Goal: Task Accomplishment & Management: Use online tool/utility

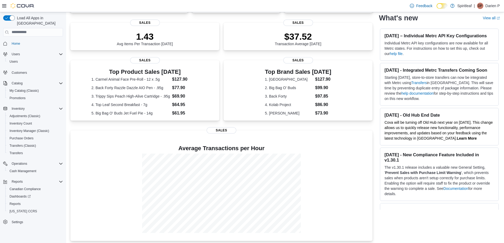
scroll to position [71, 0]
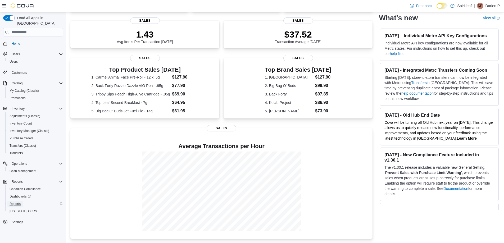
click at [14, 202] on span "Reports" at bounding box center [15, 204] width 11 height 4
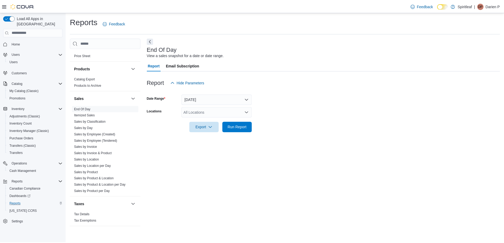
scroll to position [328, 0]
click at [89, 144] on link "Sales by Invoice" at bounding box center [86, 146] width 23 height 4
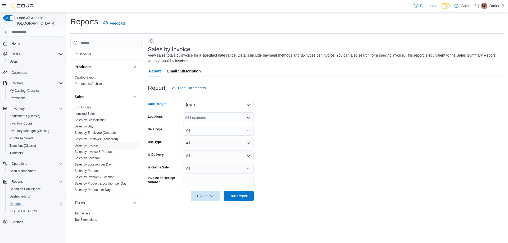
click at [208, 103] on button "[DATE]" at bounding box center [218, 105] width 71 height 11
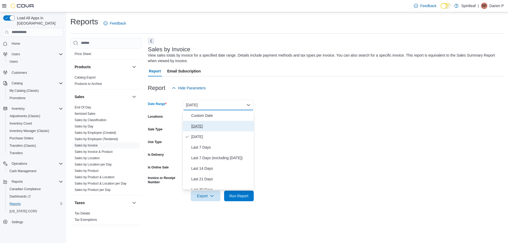
click at [205, 124] on span "[DATE]" at bounding box center [221, 126] width 60 height 6
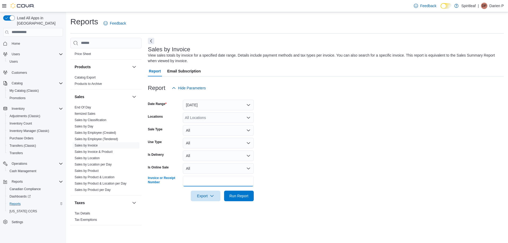
click at [238, 183] on input "Invoice or Receipt Number" at bounding box center [218, 181] width 71 height 11
click at [295, 202] on div at bounding box center [326, 204] width 356 height 6
click at [238, 198] on span "Run Report" at bounding box center [238, 195] width 19 height 5
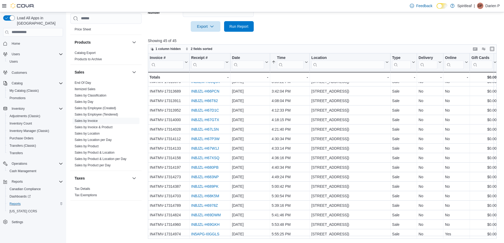
scroll to position [275, 0]
click at [236, 28] on span "Run Report" at bounding box center [238, 26] width 19 height 5
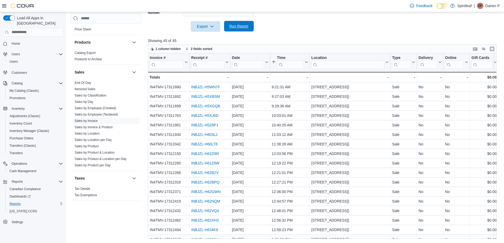
click at [243, 28] on span "Run Report" at bounding box center [238, 26] width 19 height 5
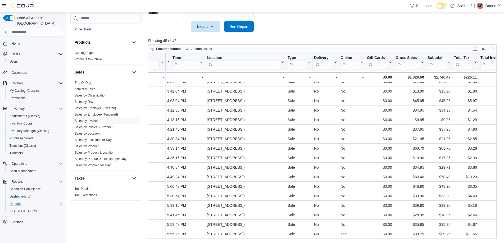
scroll to position [275, 129]
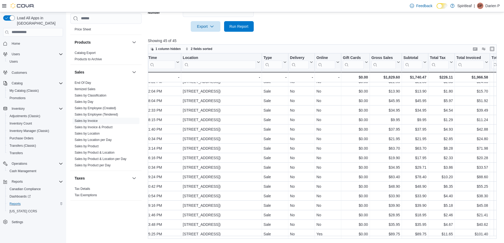
click at [249, 29] on span "Run Report" at bounding box center [238, 26] width 23 height 11
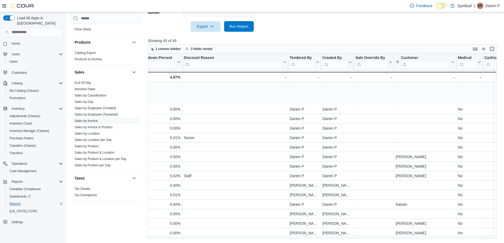
scroll to position [275, 625]
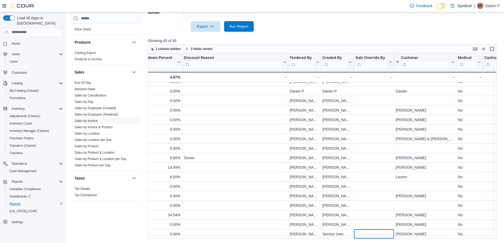
drag, startPoint x: 373, startPoint y: 236, endPoint x: 366, endPoint y: 237, distance: 8.0
click at [366, 237] on div "Invoice # Click to view column header actions Receipt # Click to view column he…" at bounding box center [324, 146] width 353 height 186
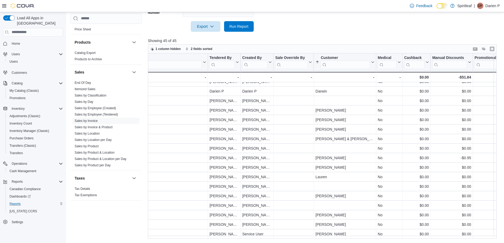
scroll to position [275, 682]
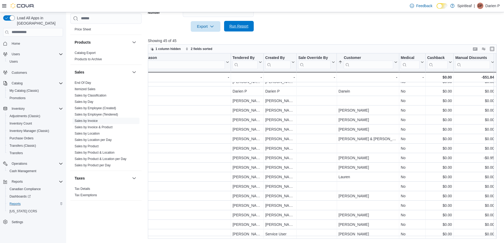
click at [244, 29] on span "Run Report" at bounding box center [238, 26] width 19 height 5
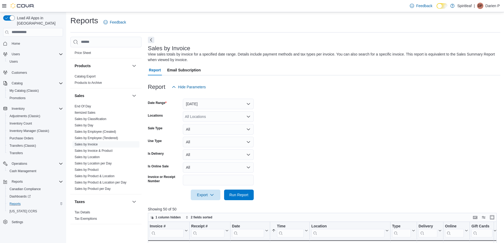
scroll to position [0, 0]
click at [240, 196] on span "Run Report" at bounding box center [238, 195] width 19 height 5
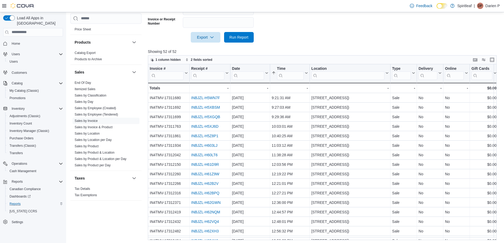
scroll to position [170, 0]
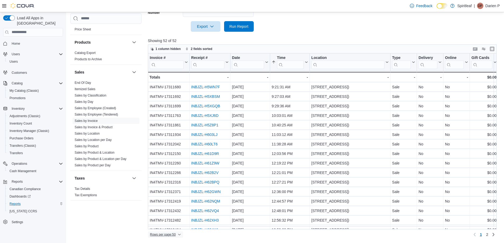
click at [165, 236] on span "Rows per page : 50" at bounding box center [163, 235] width 26 height 4
click at [171, 224] on span "100 rows" at bounding box center [172, 224] width 17 height 4
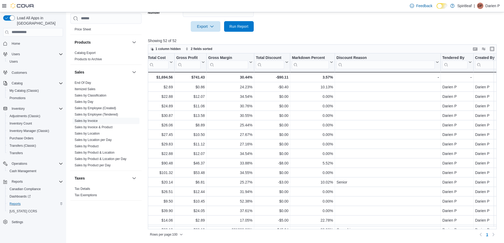
scroll to position [0, 380]
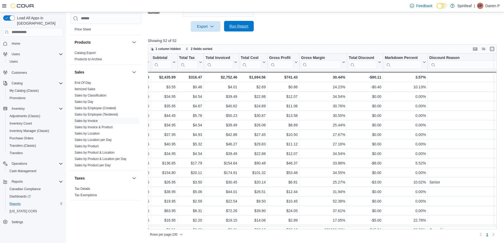
click at [230, 29] on span "Run Report" at bounding box center [238, 26] width 23 height 11
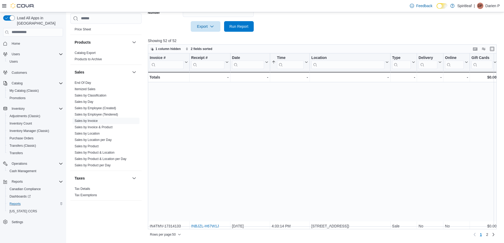
scroll to position [332, 0]
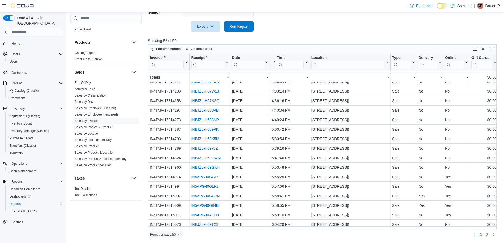
click at [169, 236] on span "Rows per page : 50" at bounding box center [163, 235] width 26 height 4
click at [172, 226] on span "100 rows" at bounding box center [172, 224] width 17 height 4
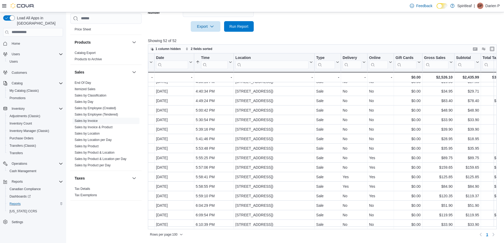
scroll to position [351, 108]
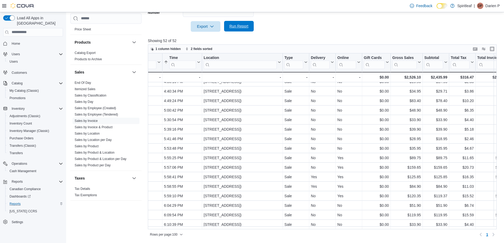
click at [238, 25] on span "Run Report" at bounding box center [238, 26] width 19 height 5
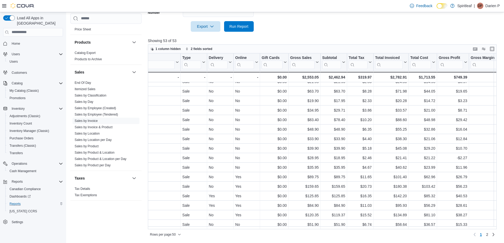
scroll to position [332, 213]
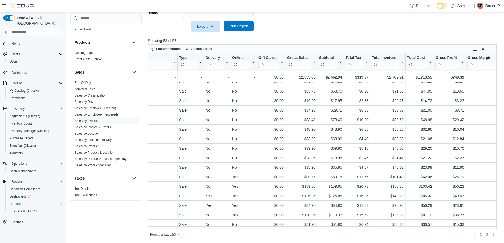
click at [241, 29] on span "Run Report" at bounding box center [238, 26] width 23 height 11
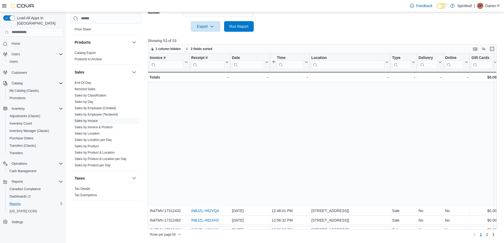
scroll to position [159, 0]
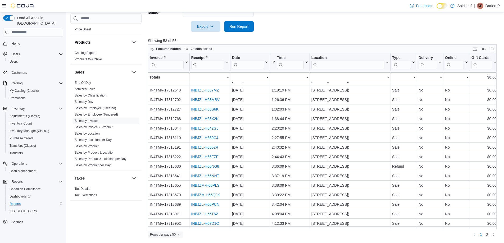
click at [169, 236] on span "Rows per page : 50" at bounding box center [163, 235] width 26 height 4
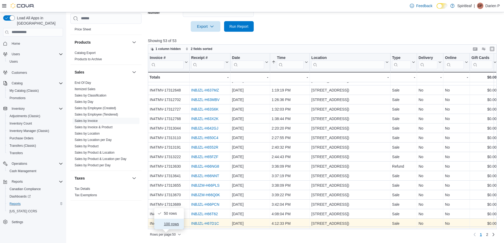
click at [172, 223] on span "100 rows" at bounding box center [172, 224] width 17 height 4
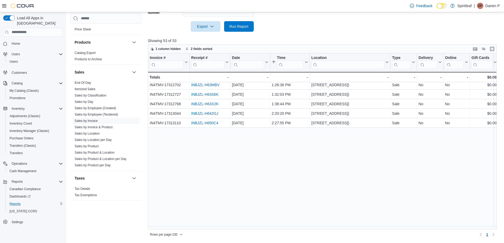
scroll to position [0, 0]
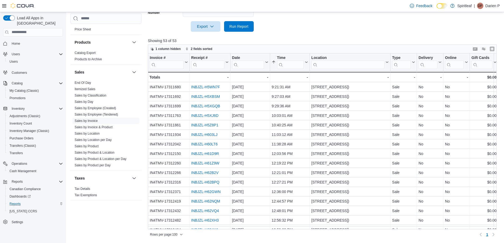
click at [273, 34] on div at bounding box center [324, 35] width 353 height 6
